Goal: Find specific page/section: Find specific page/section

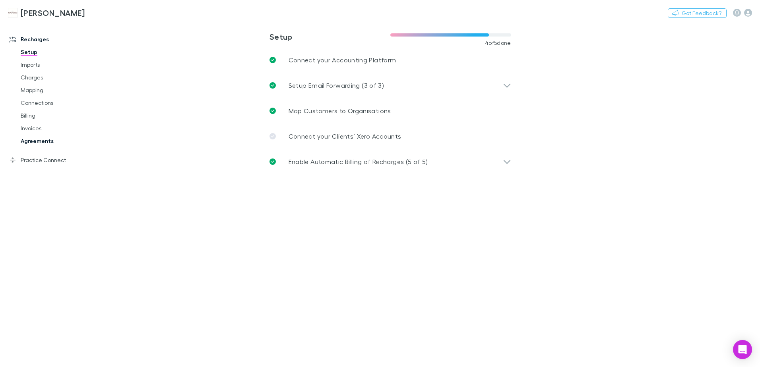
click at [35, 138] on link "Agreements" at bounding box center [60, 141] width 95 height 13
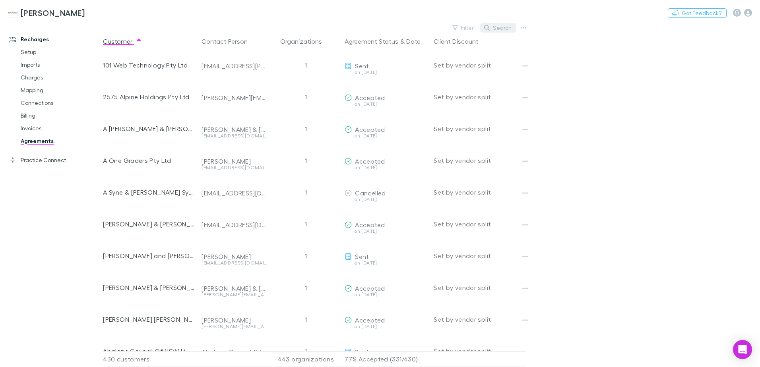
click at [494, 29] on button "Search" at bounding box center [498, 28] width 36 height 10
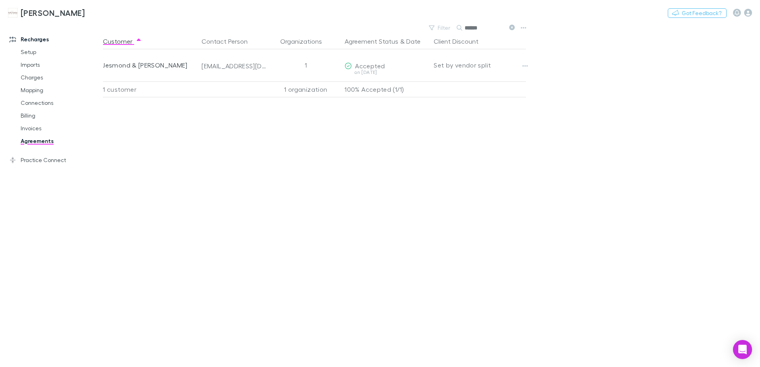
type input "******"
